Goal: Task Accomplishment & Management: Manage account settings

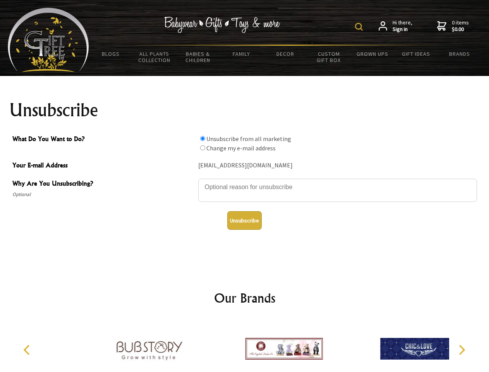
click at [360, 27] on img at bounding box center [359, 27] width 8 height 8
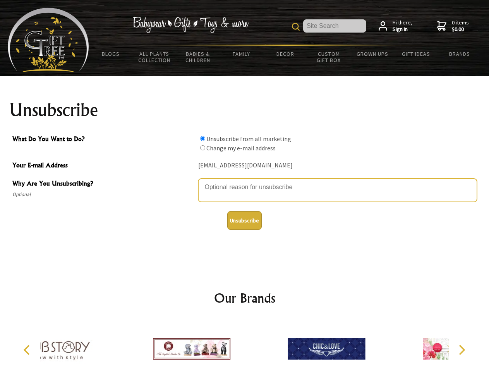
click at [245, 181] on textarea "Why Are You Unsubscribing?" at bounding box center [337, 189] width 279 height 23
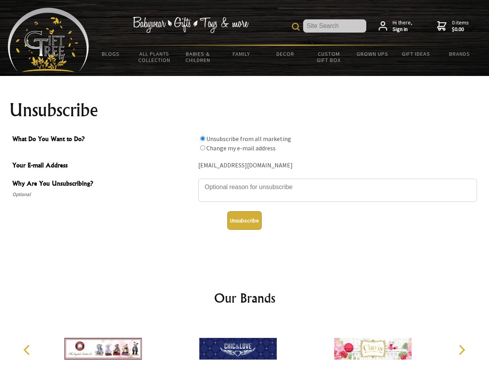
click at [202, 138] on input "What Do You Want to Do?" at bounding box center [202, 138] width 5 height 5
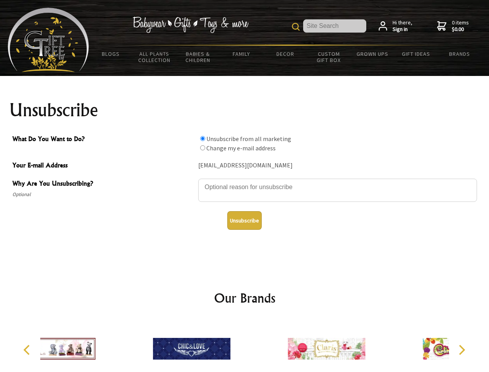
click at [202, 147] on input "What Do You Want to Do?" at bounding box center [202, 147] width 5 height 5
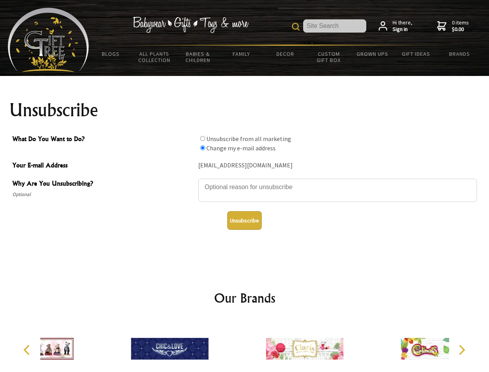
radio input "true"
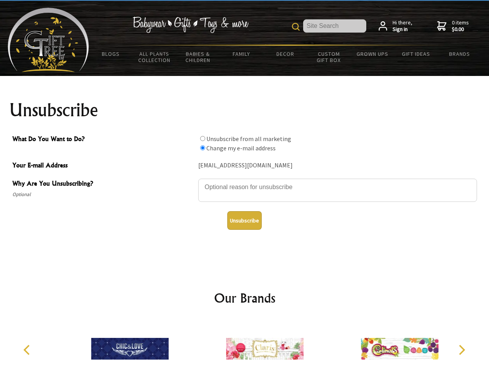
click at [244, 220] on button "Unsubscribe" at bounding box center [244, 220] width 34 height 19
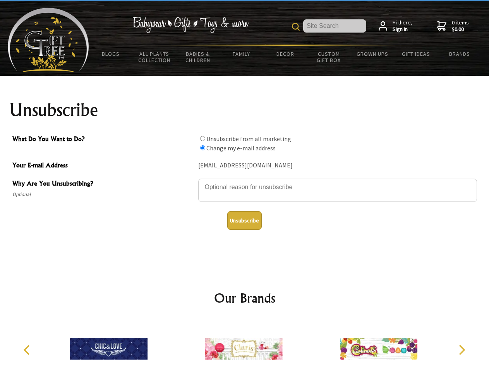
click at [245, 345] on img at bounding box center [243, 348] width 77 height 58
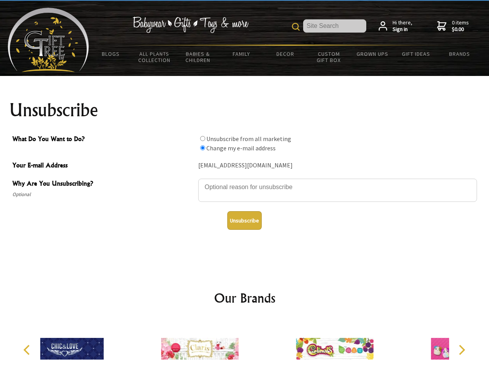
click at [28, 350] on icon "Previous" at bounding box center [27, 350] width 10 height 10
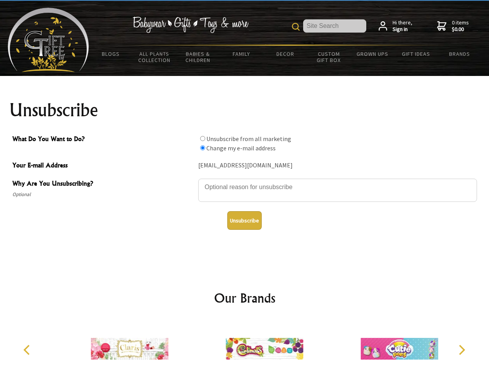
click at [461, 350] on icon "Next" at bounding box center [461, 350] width 10 height 10
